Goal: Task Accomplishment & Management: Use online tool/utility

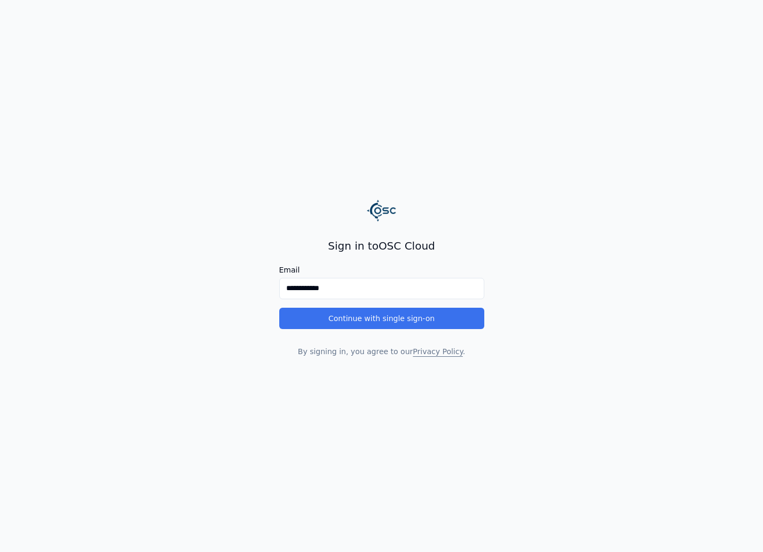
click at [366, 316] on button "Continue with single sign-on" at bounding box center [381, 318] width 205 height 21
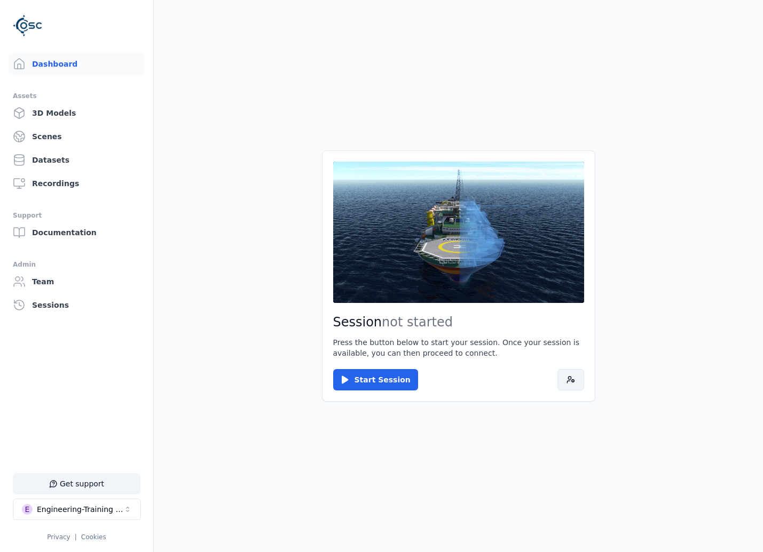
click at [562, 386] on button at bounding box center [570, 379] width 27 height 21
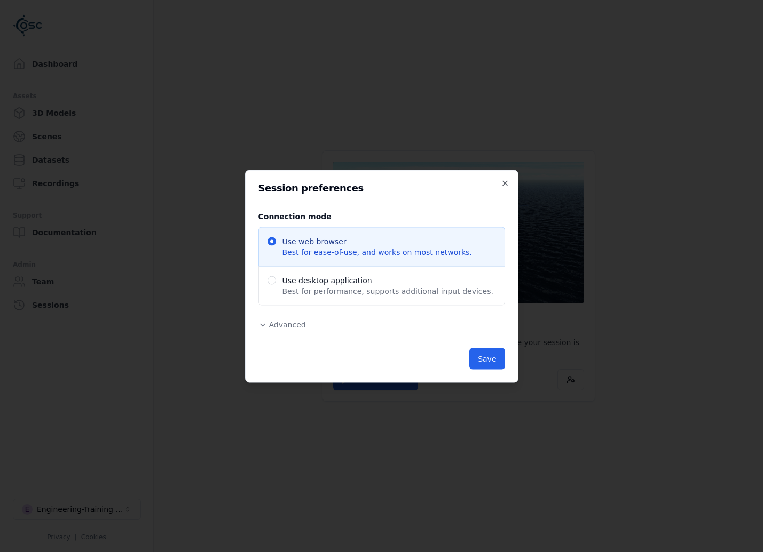
click at [290, 319] on div "Advanced Region Default ******* ********* ****** Release Default Administrative…" at bounding box center [381, 324] width 247 height 13
click at [294, 327] on span "Advanced" at bounding box center [287, 324] width 37 height 9
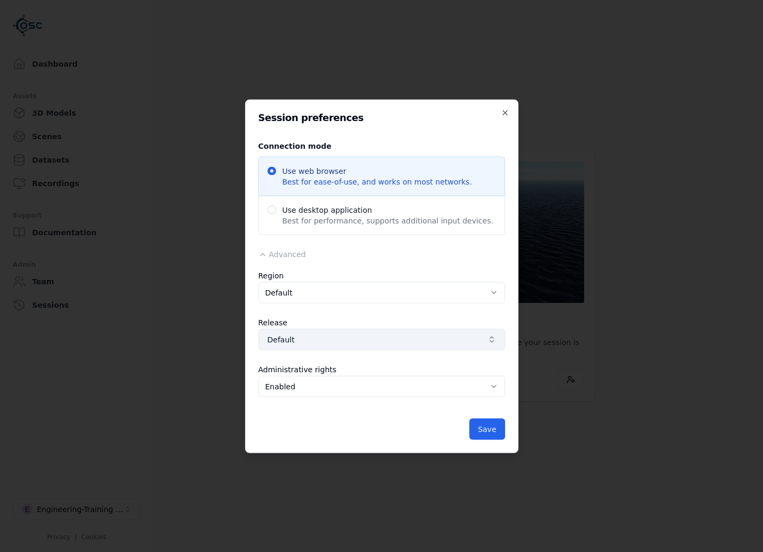
click at [324, 336] on span "Default" at bounding box center [375, 339] width 216 height 11
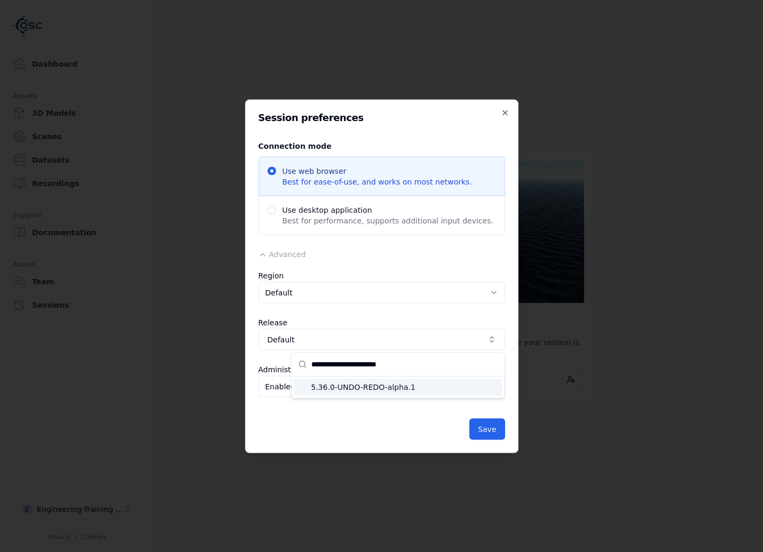
type input "**********"
click at [405, 392] on span "5.36.0-UNDO-REDO-alpha.1" at bounding box center [404, 387] width 187 height 11
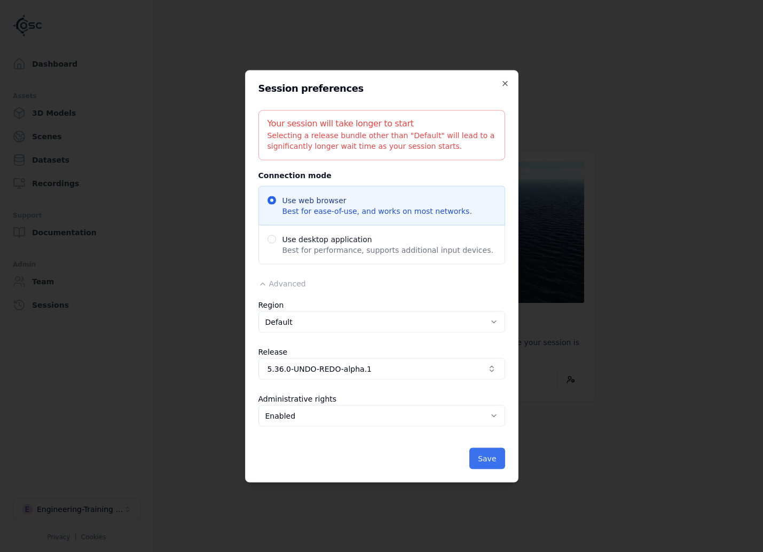
click at [495, 463] on button "Save" at bounding box center [486, 458] width 35 height 21
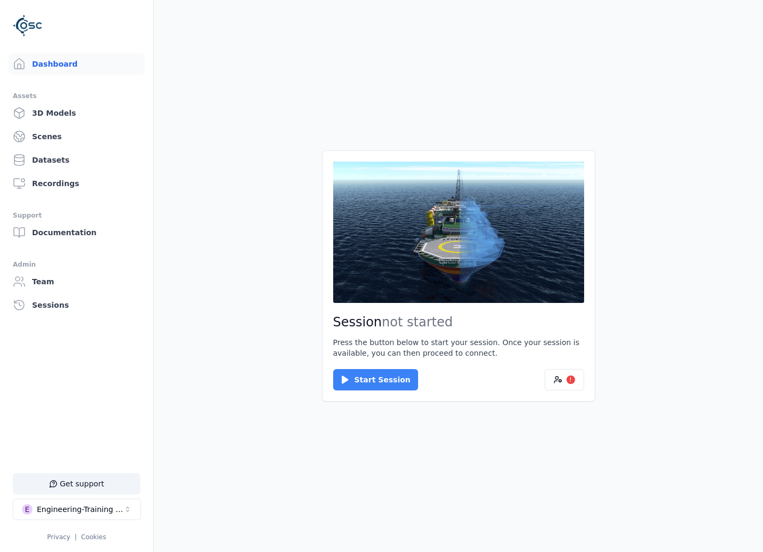
click at [396, 387] on button "Start Session" at bounding box center [375, 379] width 85 height 21
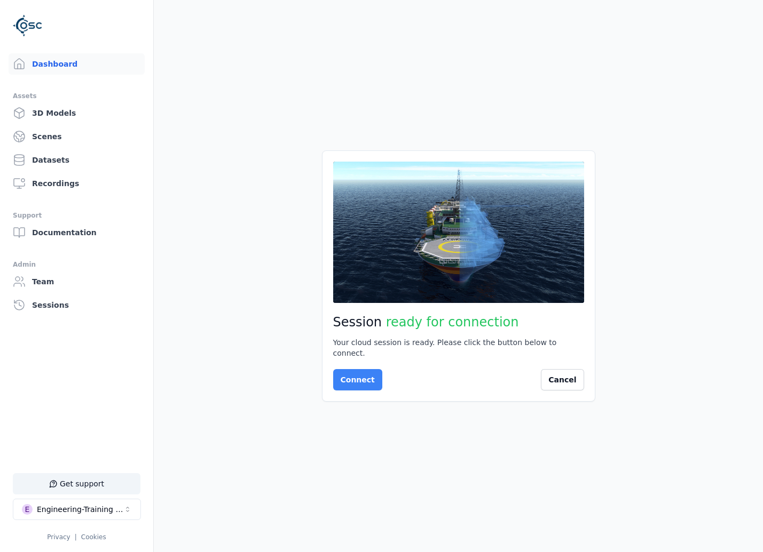
click at [348, 374] on button "Connect" at bounding box center [357, 379] width 49 height 21
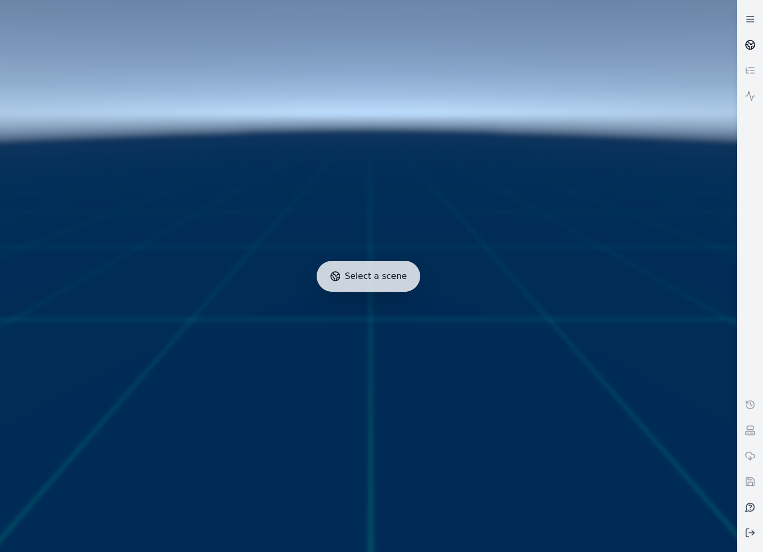
click at [749, 45] on icon at bounding box center [750, 44] width 11 height 11
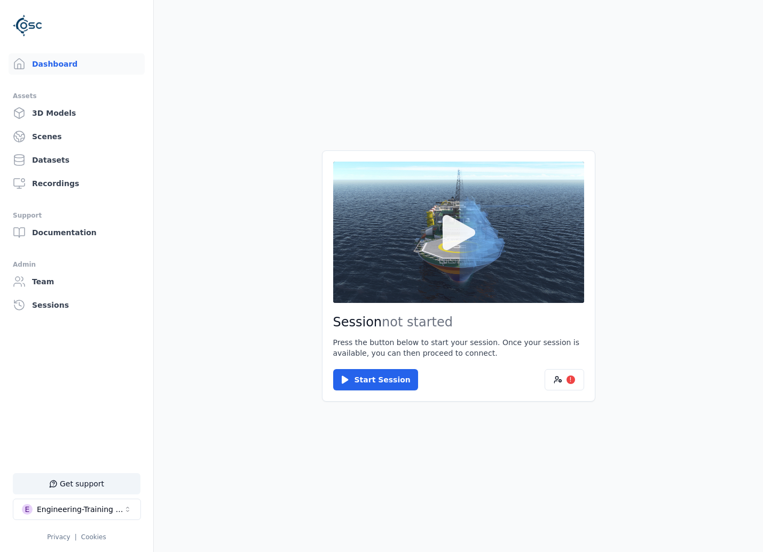
click at [481, 277] on button at bounding box center [458, 232] width 251 height 141
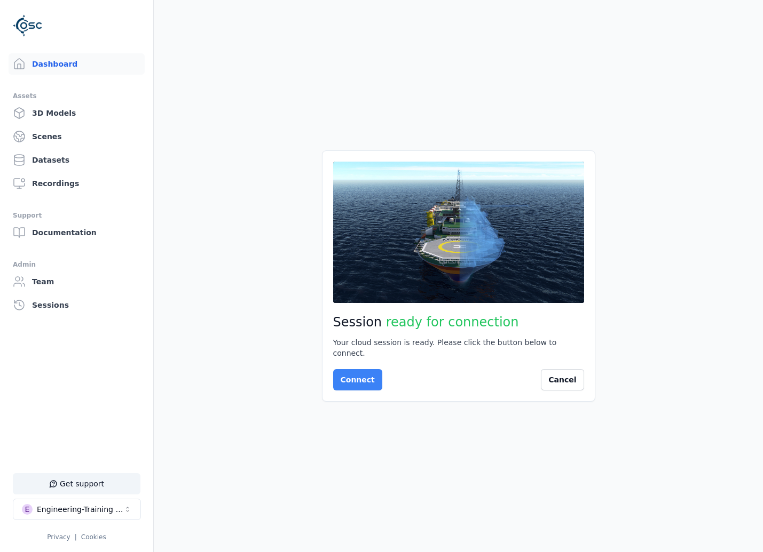
click at [362, 382] on button "Connect" at bounding box center [357, 379] width 49 height 21
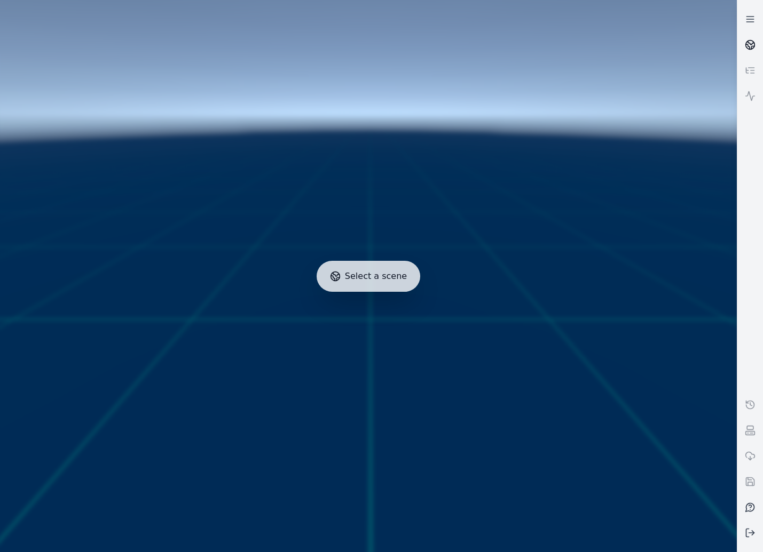
drag, startPoint x: 742, startPoint y: 46, endPoint x: 738, endPoint y: 53, distance: 8.4
click at [742, 46] on link at bounding box center [750, 45] width 26 height 26
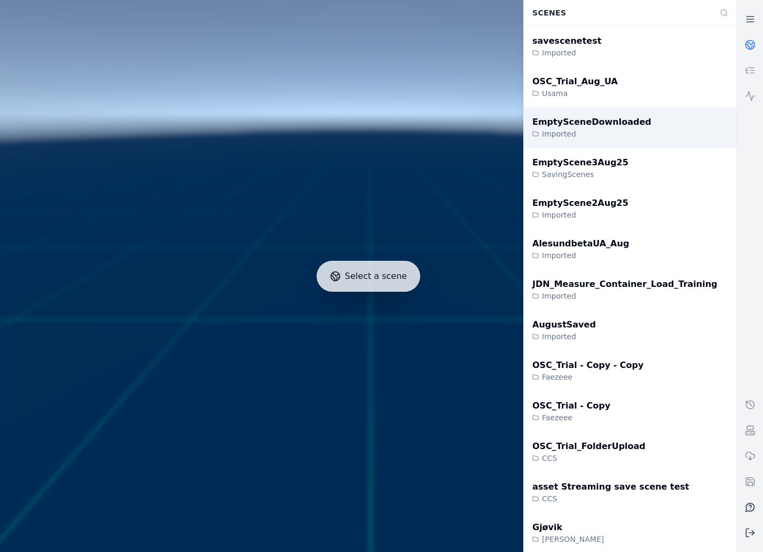
click at [622, 136] on div "Imported" at bounding box center [591, 134] width 119 height 11
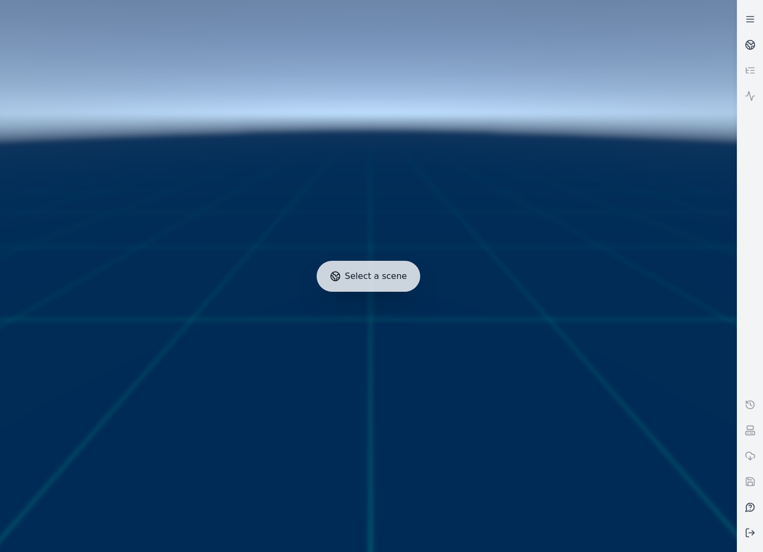
drag, startPoint x: 544, startPoint y: 337, endPoint x: 398, endPoint y: 290, distance: 153.1
click at [444, 312] on div at bounding box center [368, 276] width 745 height 561
drag, startPoint x: 388, startPoint y: 280, endPoint x: 317, endPoint y: 274, distance: 71.3
click at [318, 274] on div at bounding box center [368, 276] width 745 height 561
drag, startPoint x: 337, startPoint y: 262, endPoint x: 454, endPoint y: 331, distance: 135.5
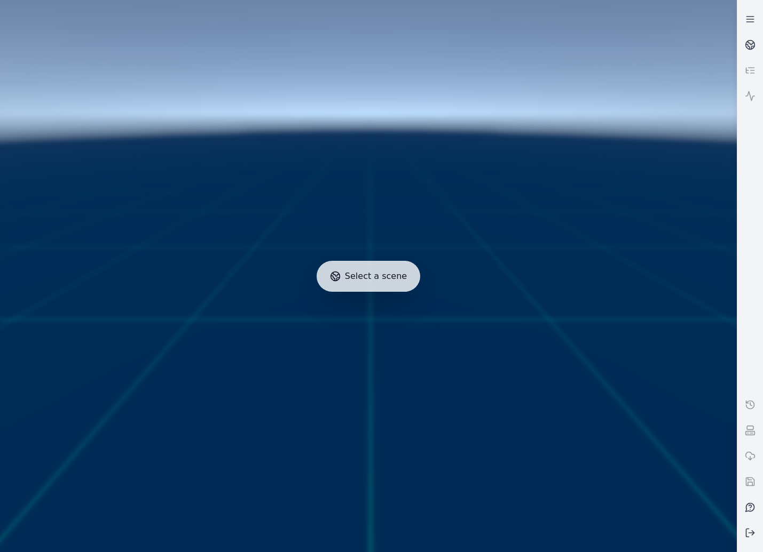
click at [445, 327] on div at bounding box center [368, 276] width 745 height 561
click at [747, 48] on circle at bounding box center [750, 45] width 9 height 9
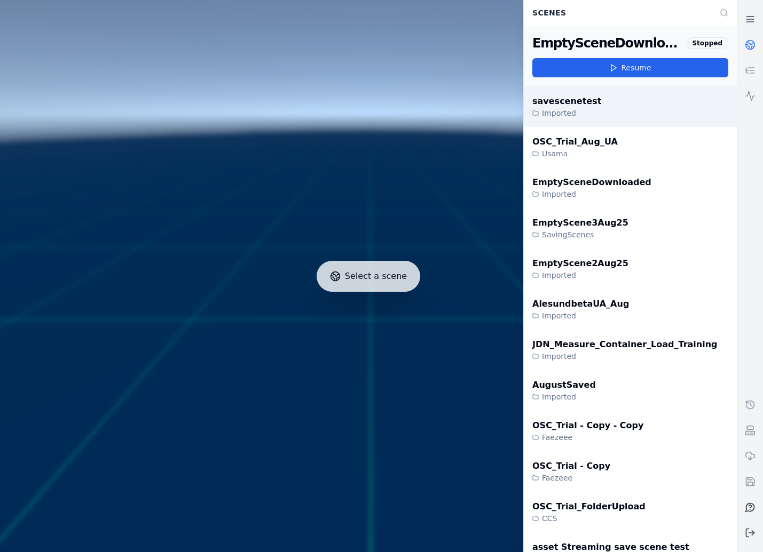
click at [605, 105] on div "savescenetest Imported" at bounding box center [630, 106] width 213 height 41
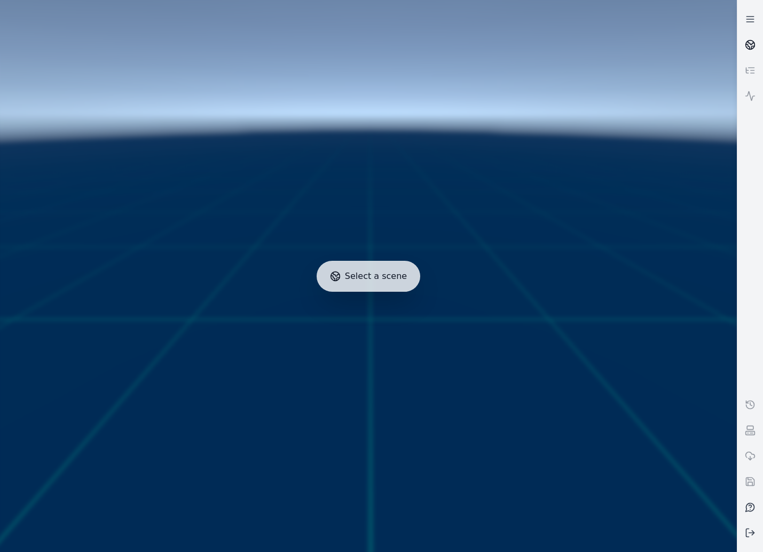
click at [740, 52] on link at bounding box center [750, 45] width 26 height 26
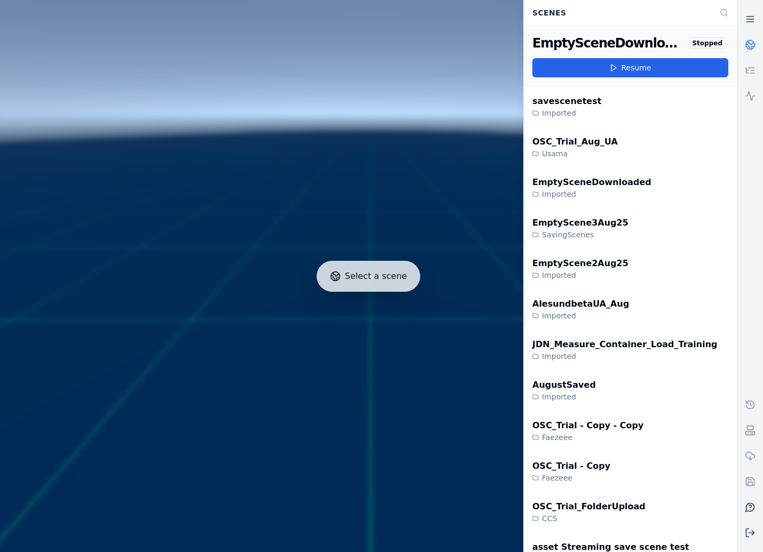
click at [745, 51] on link at bounding box center [750, 45] width 26 height 26
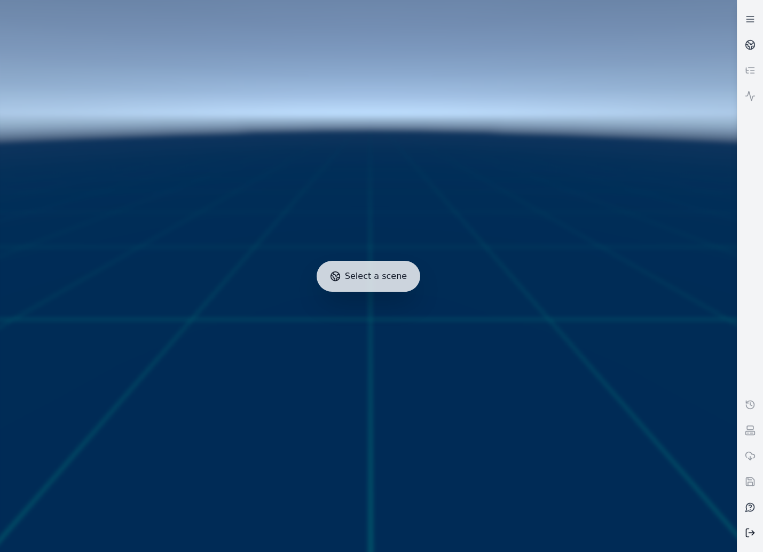
click at [757, 540] on button at bounding box center [750, 533] width 26 height 26
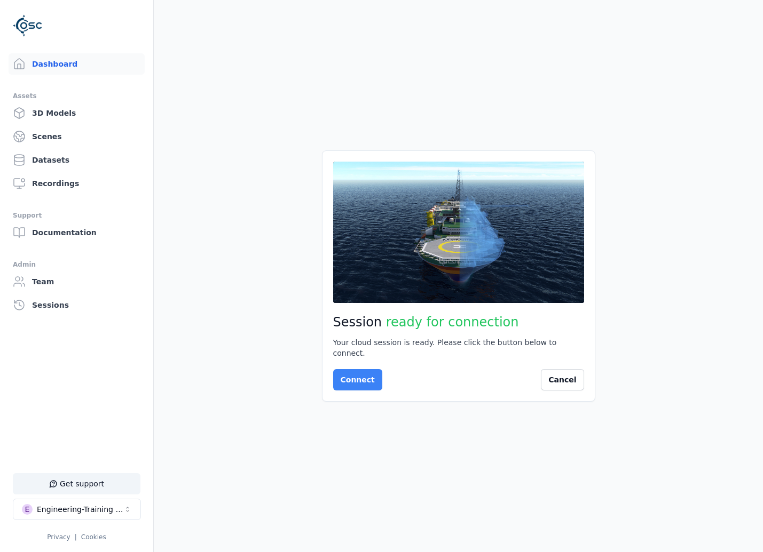
click at [349, 374] on button "Connect" at bounding box center [357, 379] width 49 height 21
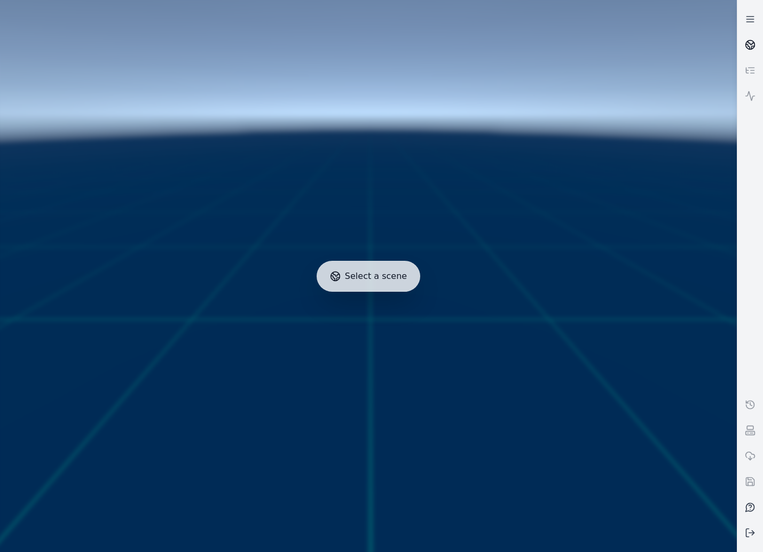
click at [751, 45] on icon at bounding box center [751, 43] width 6 height 4
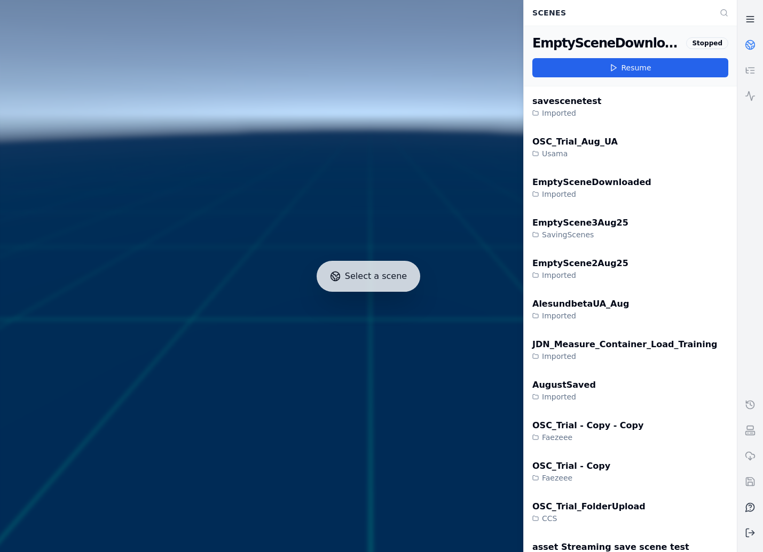
click at [753, 21] on icon at bounding box center [750, 19] width 11 height 11
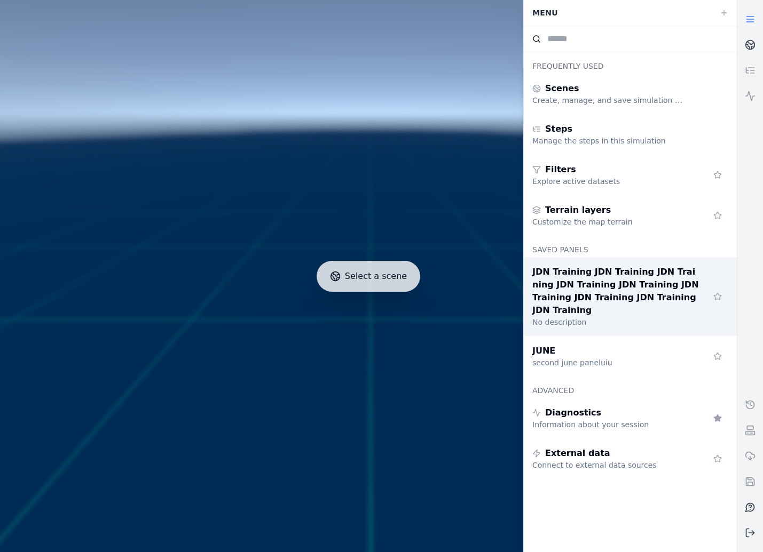
click at [656, 298] on span "JDN Training JDN Training JDN Training JDN Training JDN Training JDN Training J…" at bounding box center [616, 291] width 168 height 51
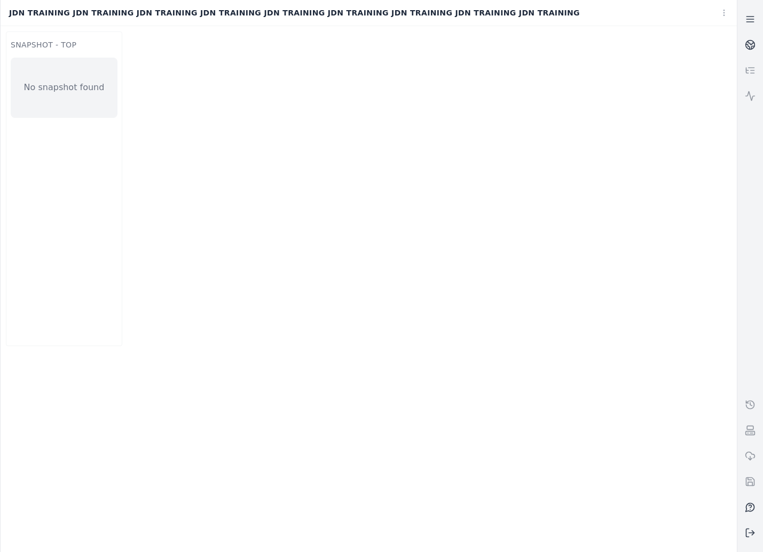
click at [717, 13] on div "Select a scene JDN Training JDN Training JDN Training JDN Training JDN Training…" at bounding box center [368, 276] width 737 height 552
click at [701, 75] on link "Settings" at bounding box center [700, 75] width 63 height 17
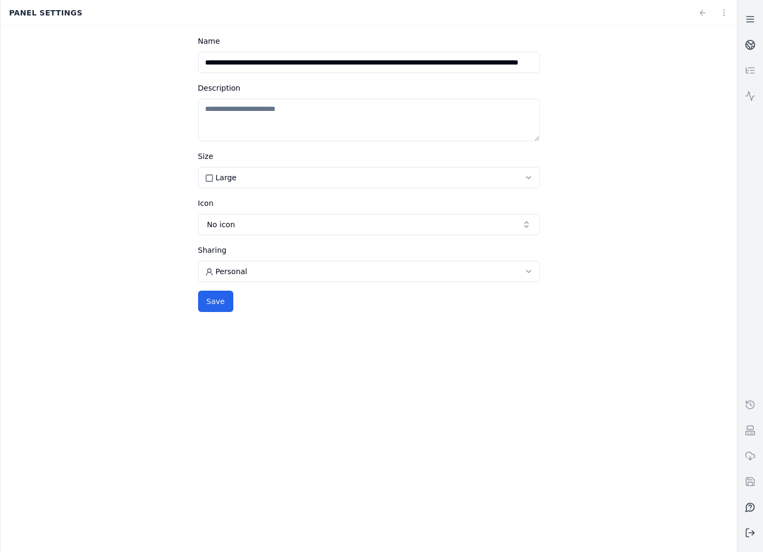
click at [247, 67] on input "**********" at bounding box center [369, 62] width 342 height 21
click at [250, 60] on input "**********" at bounding box center [369, 62] width 342 height 21
type input "**********"
click at [198, 291] on button "Save" at bounding box center [215, 301] width 35 height 21
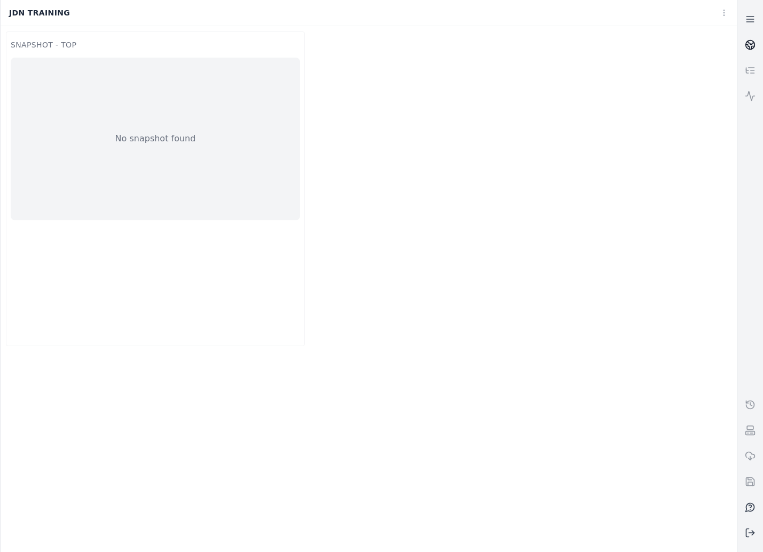
click at [752, 53] on link at bounding box center [750, 45] width 26 height 26
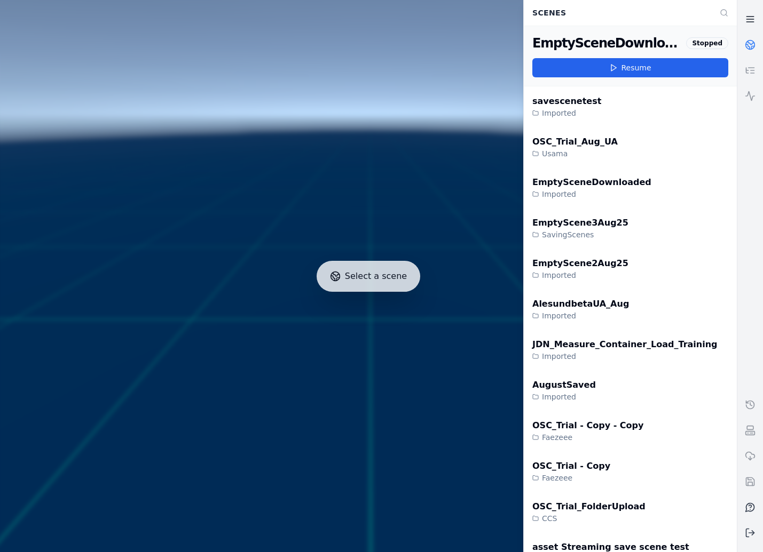
click at [755, 23] on link at bounding box center [750, 19] width 26 height 26
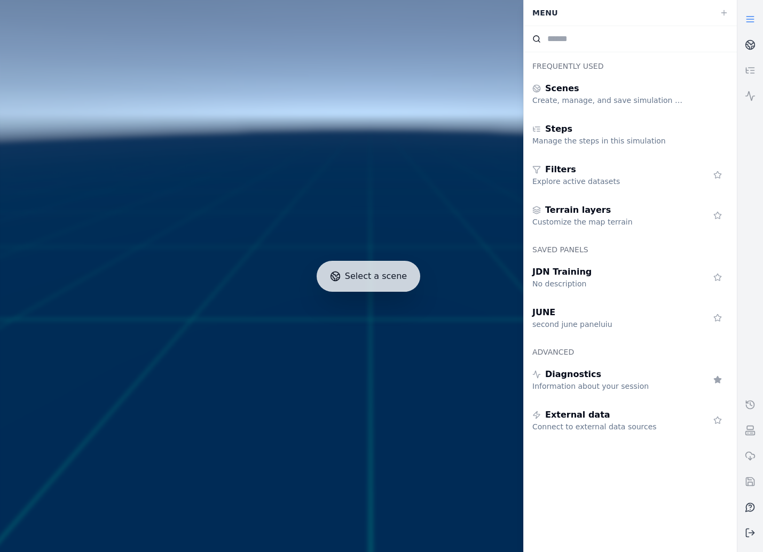
click at [755, 25] on link at bounding box center [750, 19] width 26 height 26
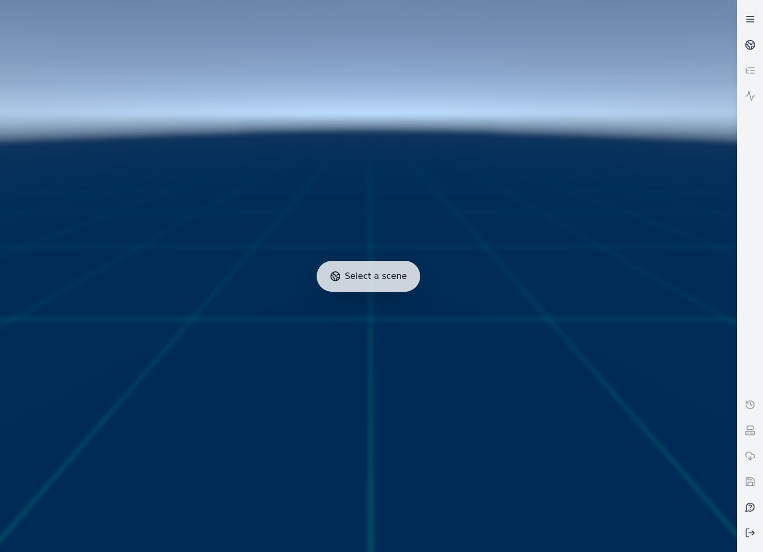
click at [753, 23] on icon at bounding box center [750, 19] width 11 height 11
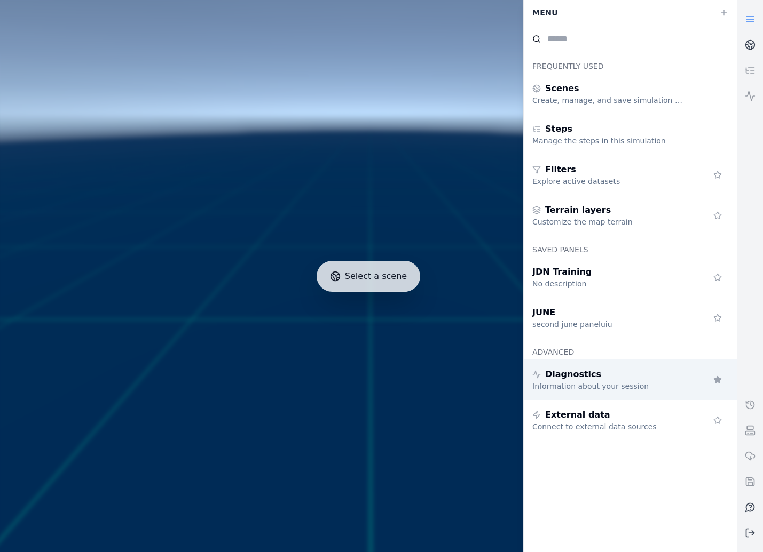
click at [621, 392] on div "Diagnostics Information about your session" at bounding box center [630, 380] width 213 height 41
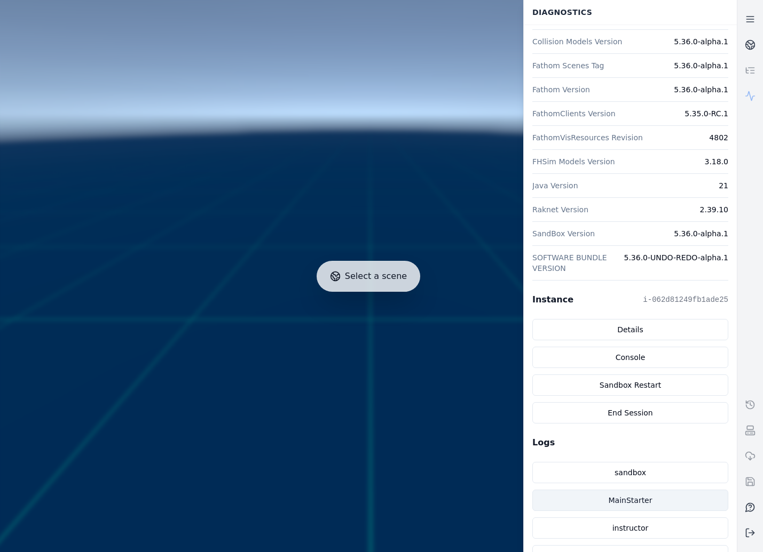
scroll to position [60, 0]
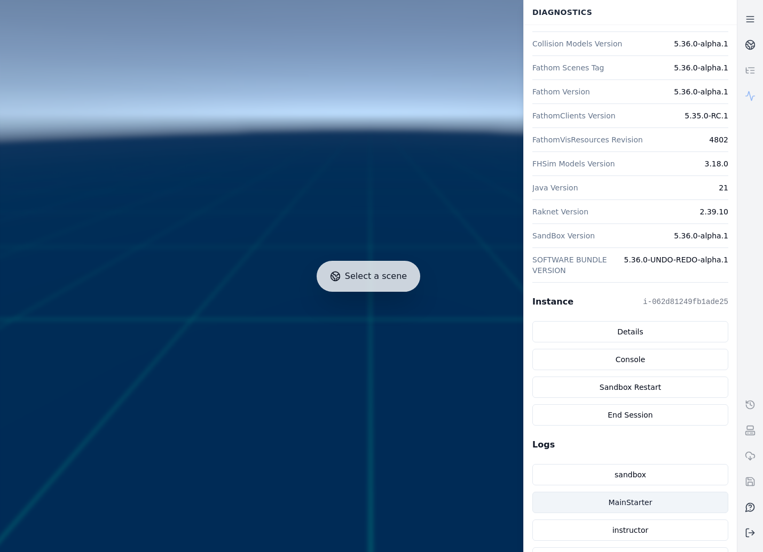
click at [654, 508] on link "MainStarter" at bounding box center [630, 502] width 196 height 21
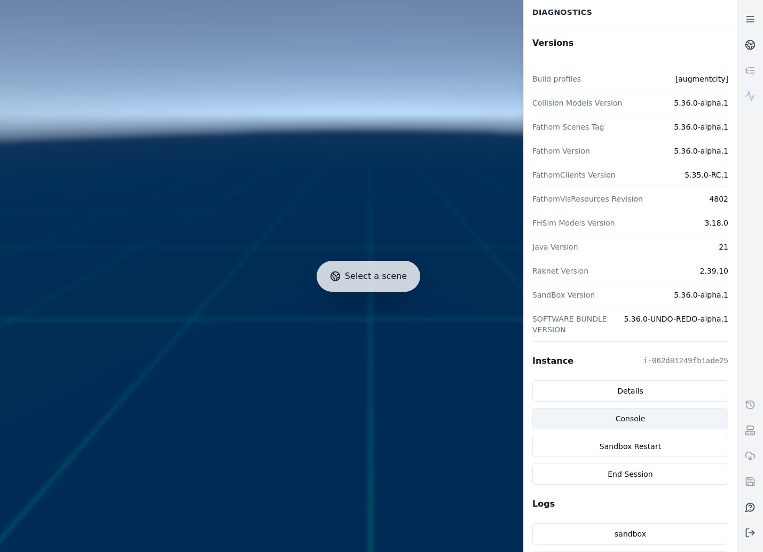
scroll to position [0, 0]
click at [634, 414] on link "Console" at bounding box center [630, 419] width 196 height 21
click at [752, 101] on icon at bounding box center [750, 96] width 11 height 11
click at [755, 83] on link at bounding box center [750, 96] width 26 height 26
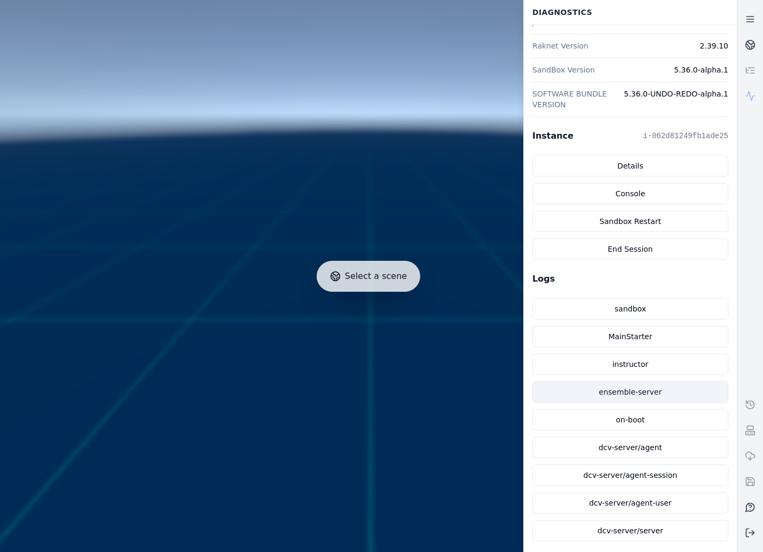
scroll to position [225, 0]
click at [654, 390] on link "ensemble-server" at bounding box center [630, 393] width 196 height 21
